Goal: Information Seeking & Learning: Learn about a topic

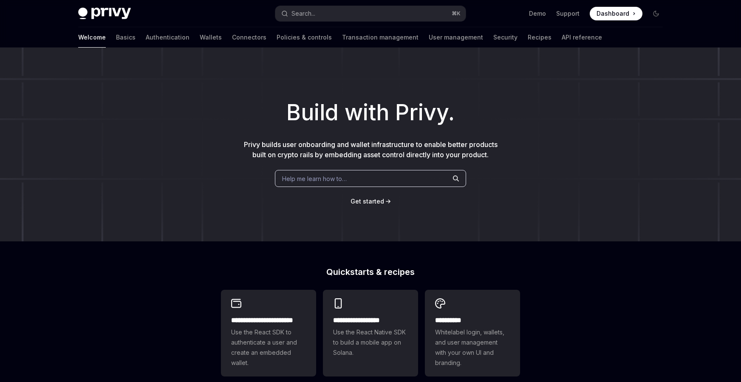
click at [193, 98] on h1 "Build with Privy." at bounding box center [371, 112] width 714 height 33
click at [116, 34] on link "Basics" at bounding box center [126, 37] width 20 height 20
type textarea "*"
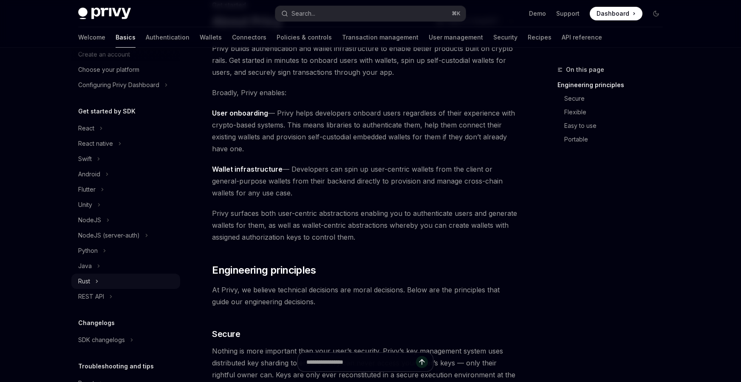
scroll to position [43, 0]
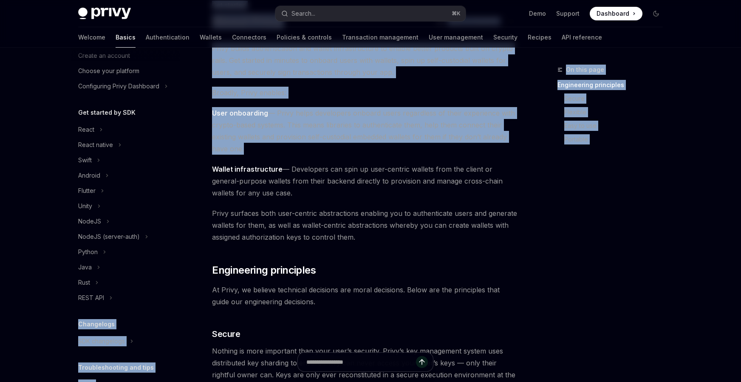
drag, startPoint x: 180, startPoint y: 313, endPoint x: 67, endPoint y: 161, distance: 189.6
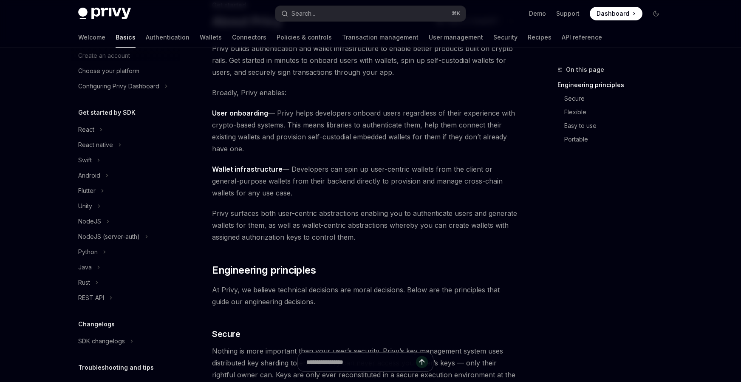
click at [72, 111] on div "Get started by SDK" at bounding box center [125, 113] width 109 height 10
